Goal: Information Seeking & Learning: Check status

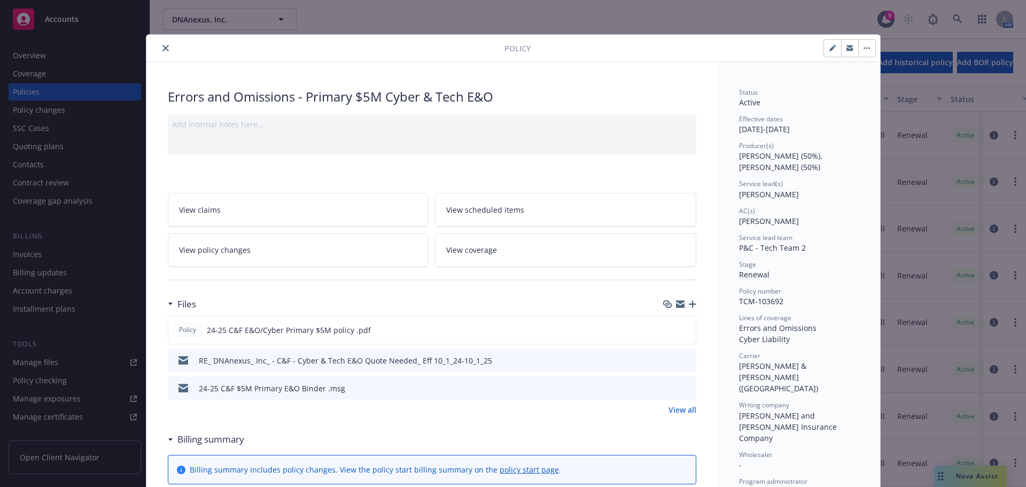
scroll to position [107, 0]
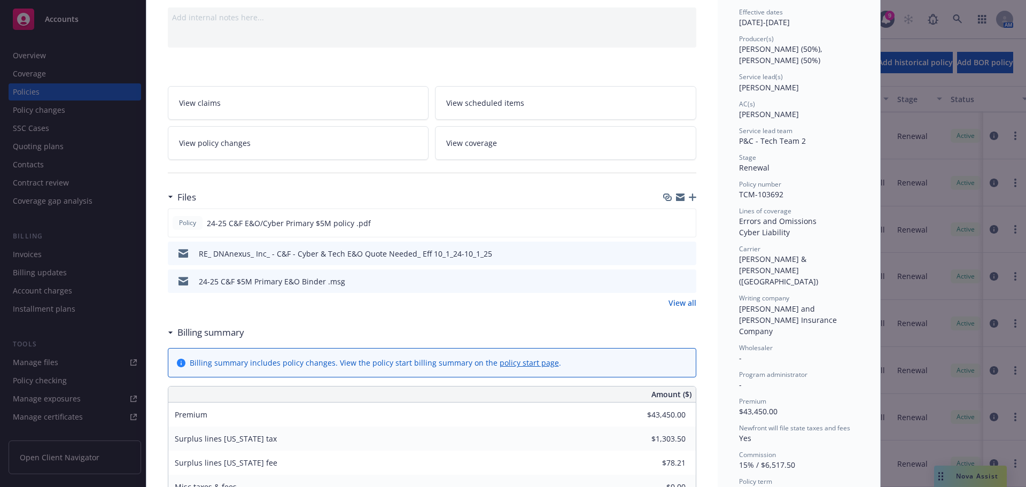
click at [49, 133] on div "Policy Errors and Omissions - Primary $5M Cyber & Tech E&O Add internal notes h…" at bounding box center [513, 243] width 1026 height 487
click at [58, 198] on div "Policy Errors and Omissions - Primary $5M Cyber & Tech E&O Add internal notes h…" at bounding box center [513, 243] width 1026 height 487
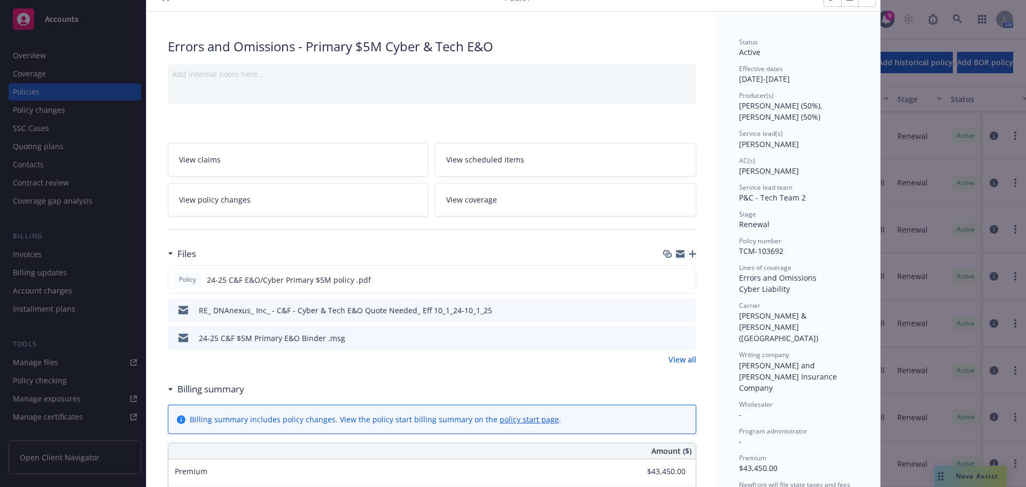
scroll to position [0, 0]
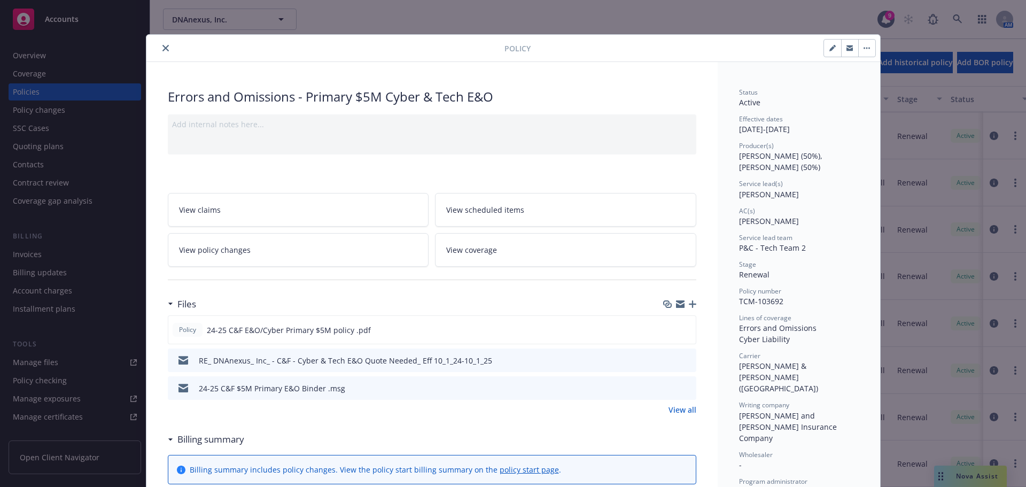
click at [163, 46] on icon "close" at bounding box center [165, 48] width 6 height 6
